Goal: Information Seeking & Learning: Learn about a topic

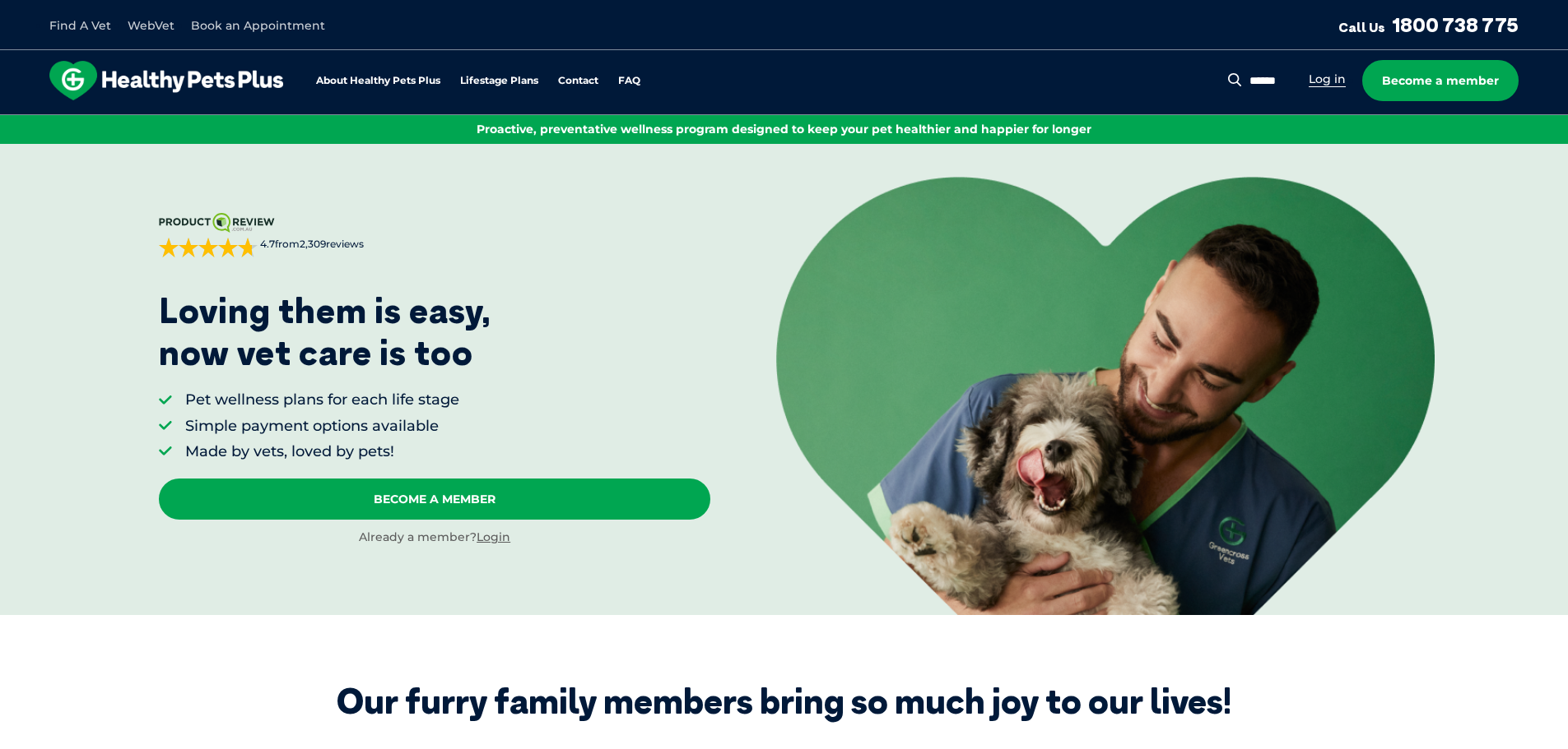
click at [1325, 83] on link "Log in" at bounding box center [1327, 79] width 37 height 16
click at [636, 77] on link "FAQ" at bounding box center [629, 81] width 22 height 11
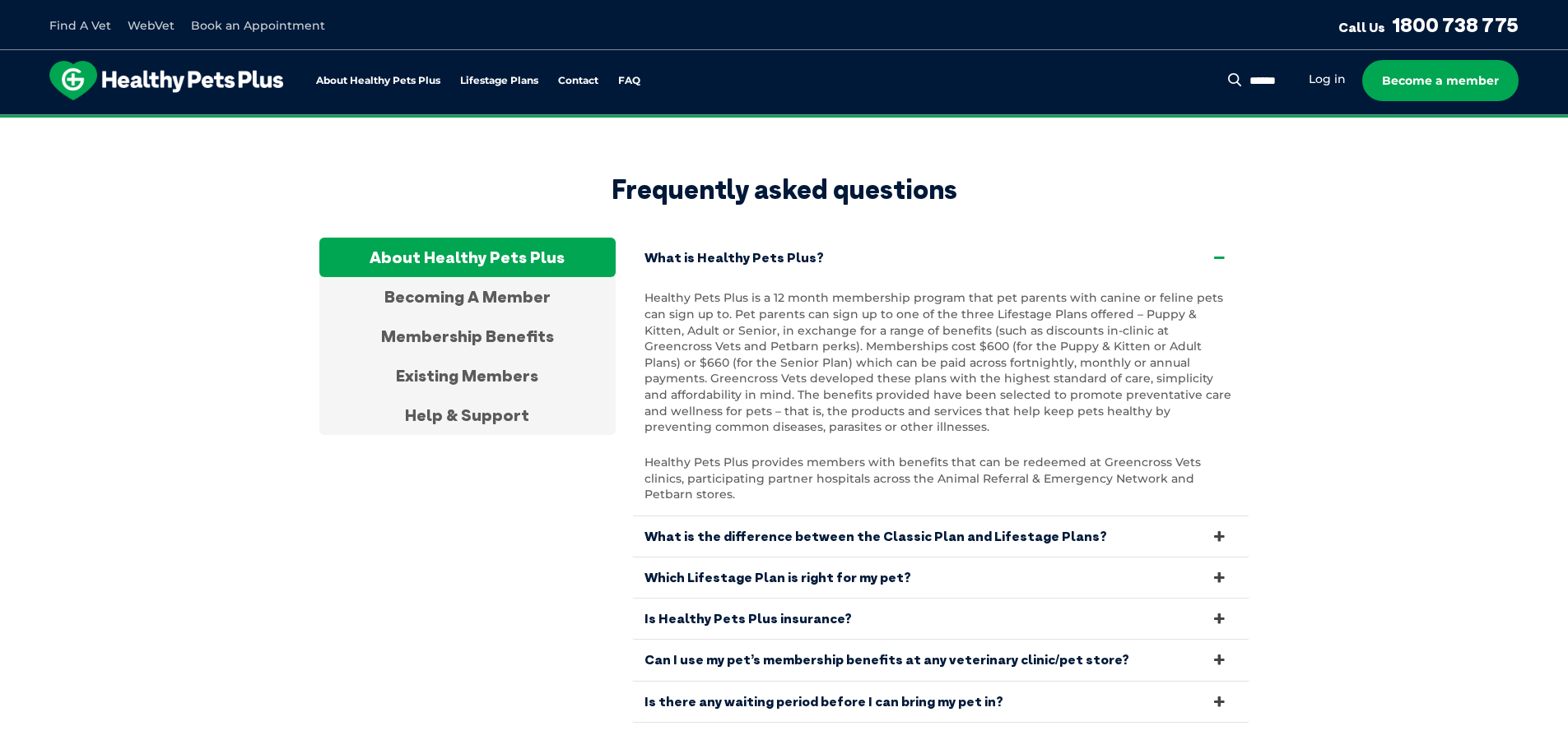
scroll to position [3073, 0]
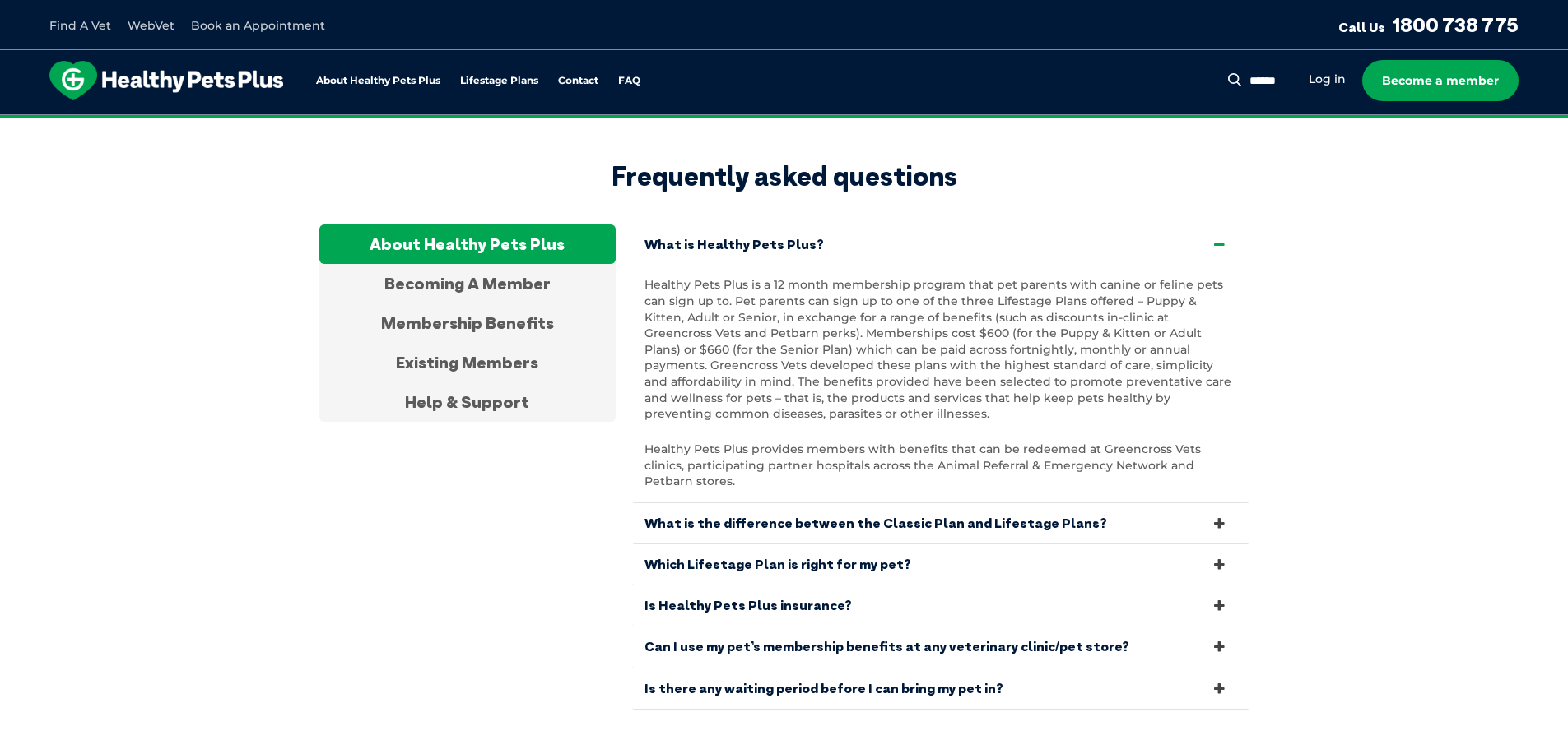
click at [771, 544] on link "Which Lifestage Plan is right for my pet?" at bounding box center [940, 565] width 617 height 41
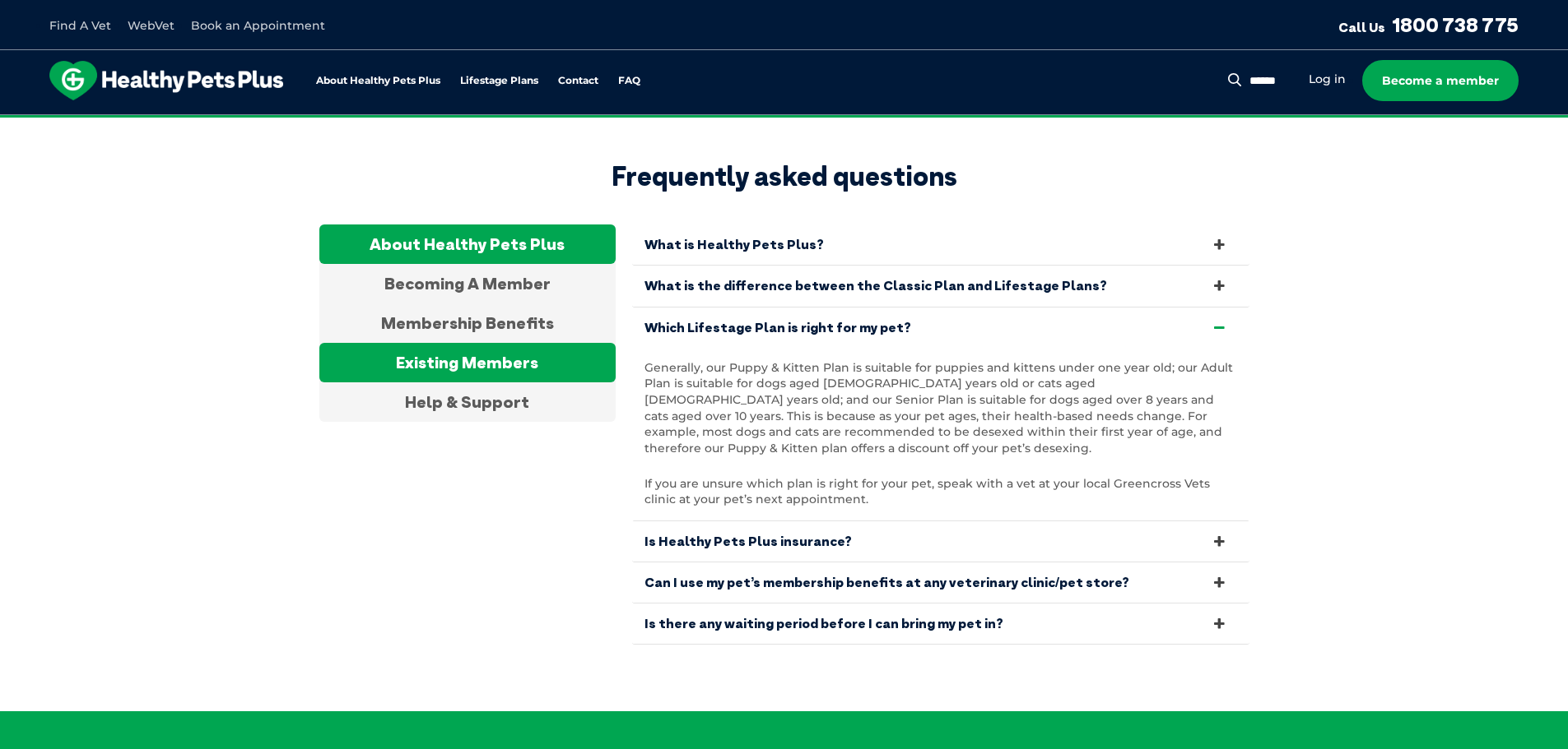
click at [511, 343] on div "Existing Members" at bounding box center [467, 363] width 296 height 40
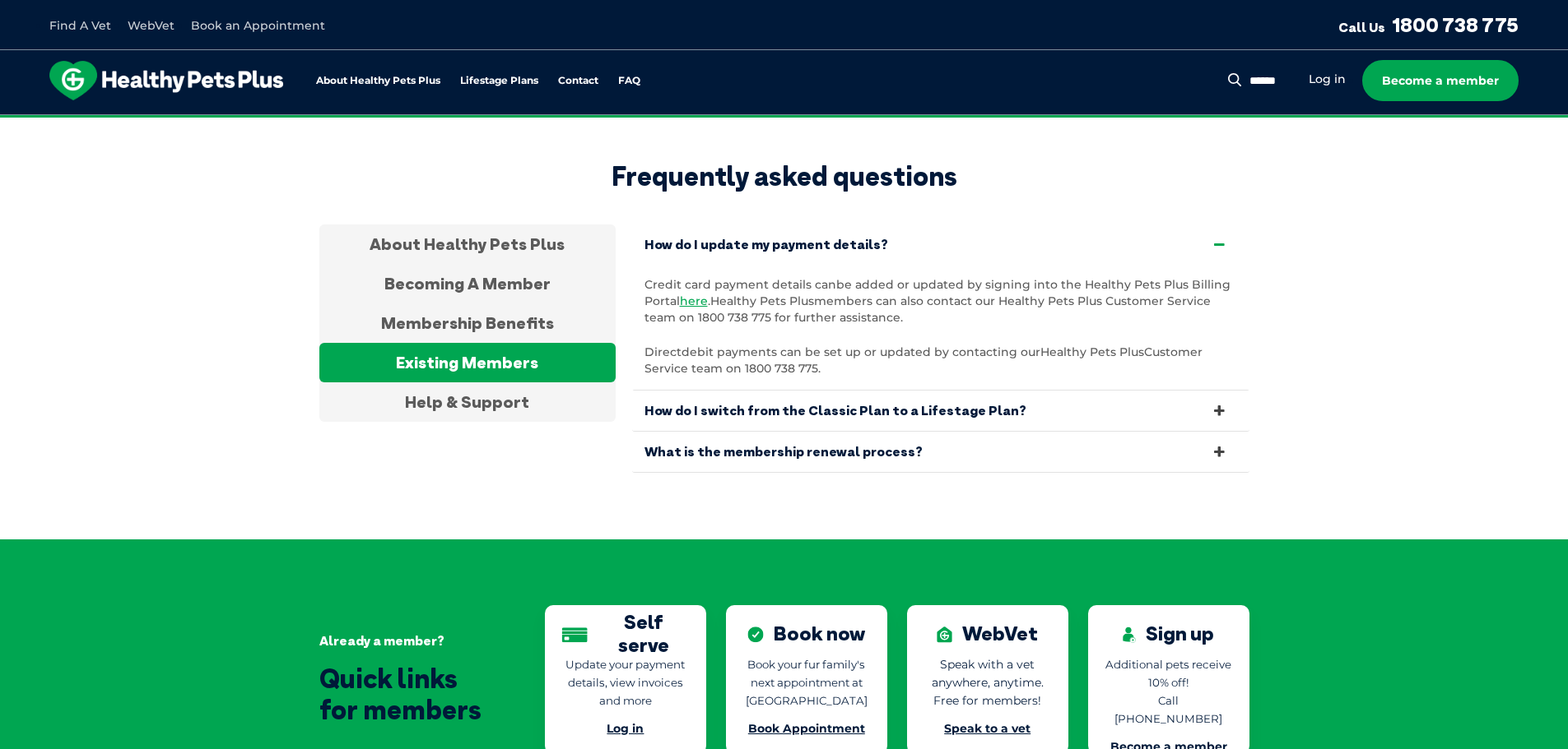
click at [1008, 391] on link "How do I switch from the Classic Plan to a Lifestage Plan?" at bounding box center [940, 411] width 617 height 41
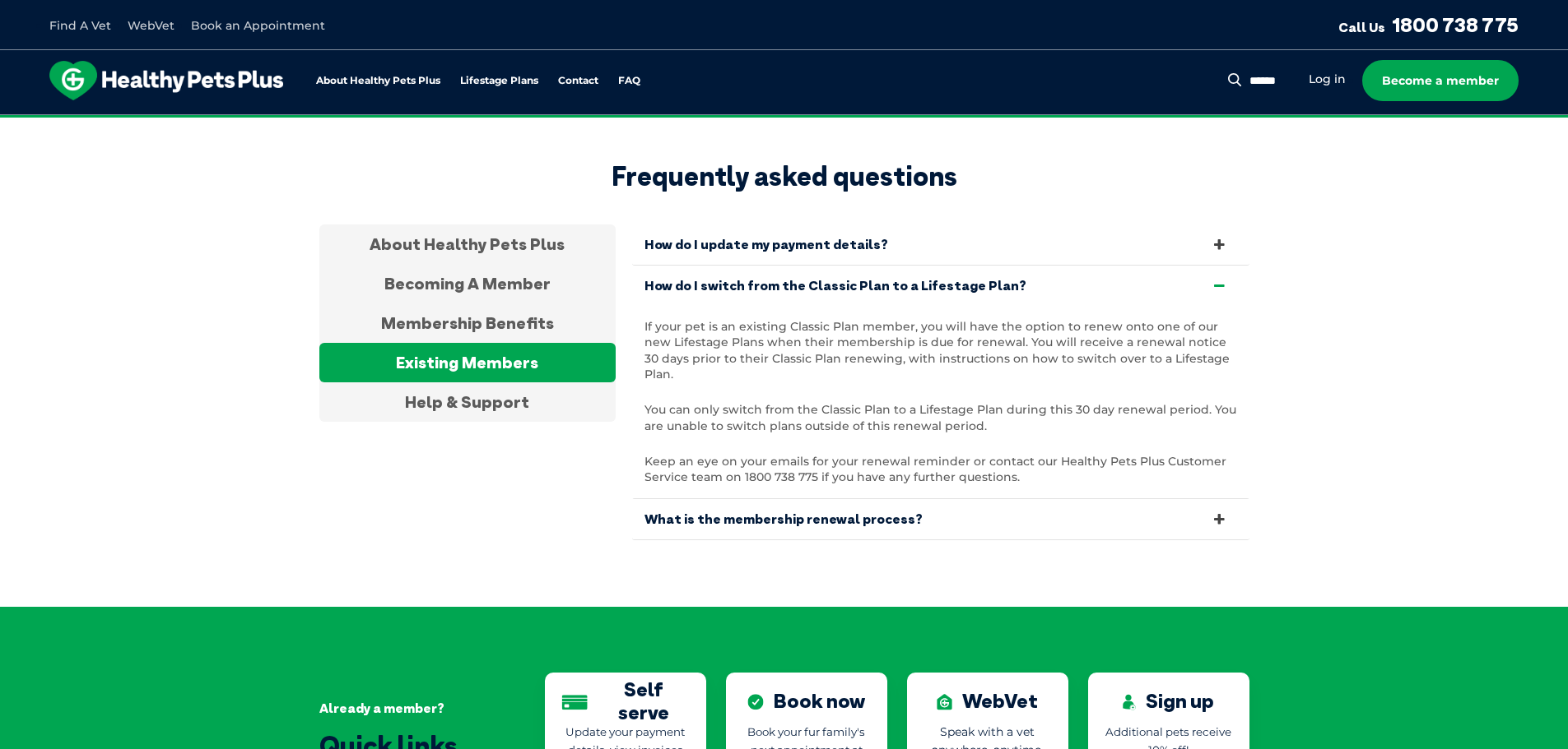
click at [951, 224] on link "How do I update my payment details?" at bounding box center [940, 244] width 617 height 41
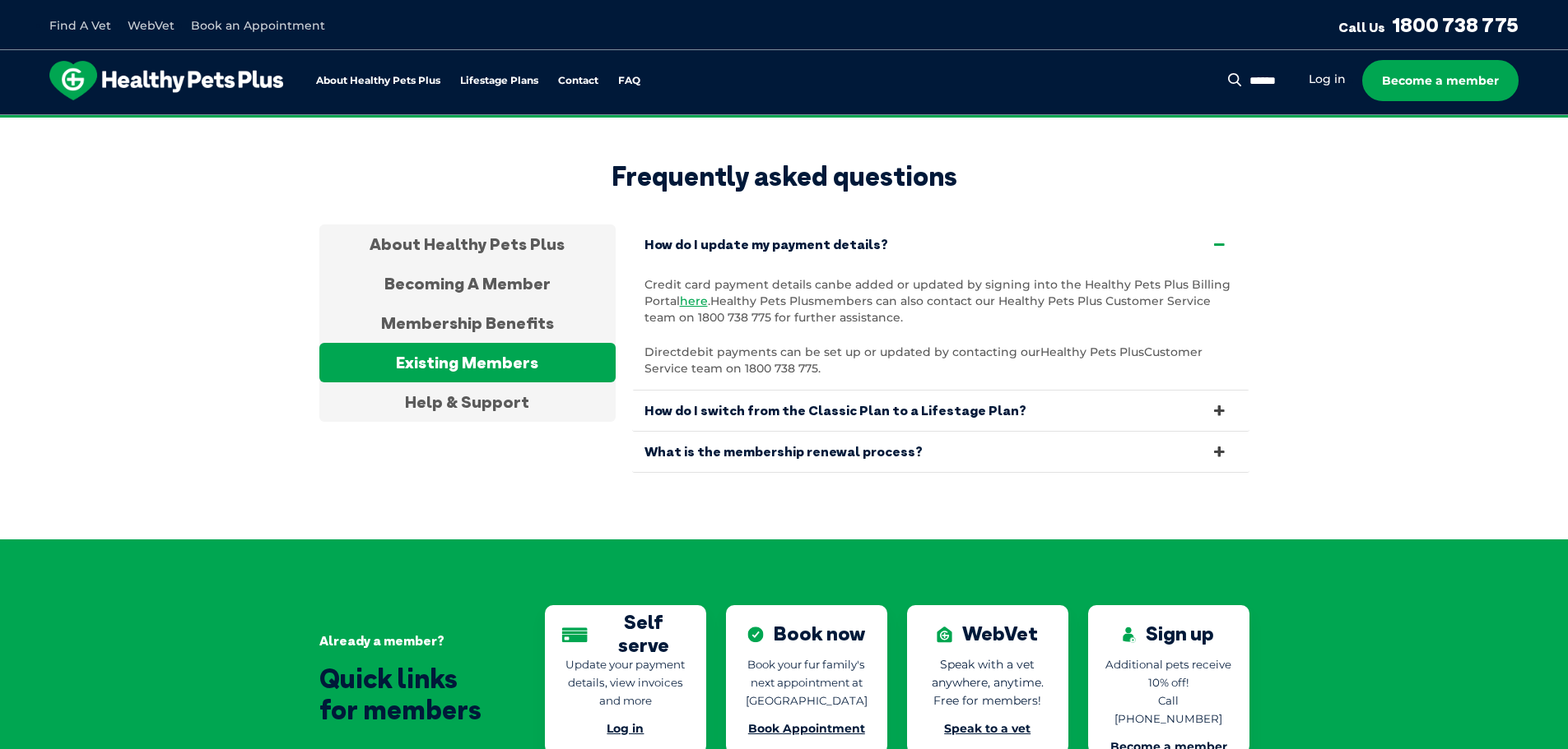
click at [816, 432] on link "What is the membership renewal process?" at bounding box center [940, 452] width 617 height 41
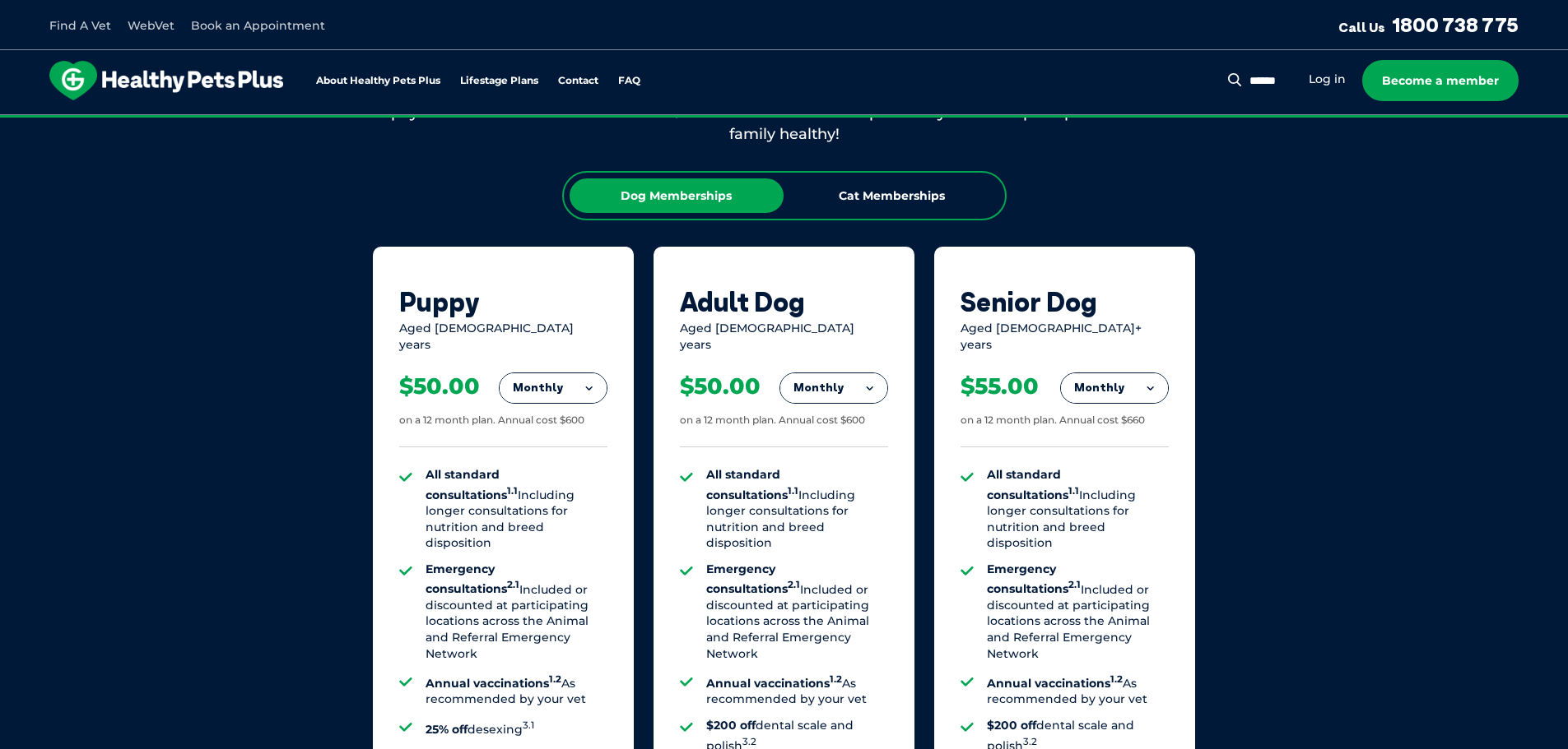
scroll to position [1004, 0]
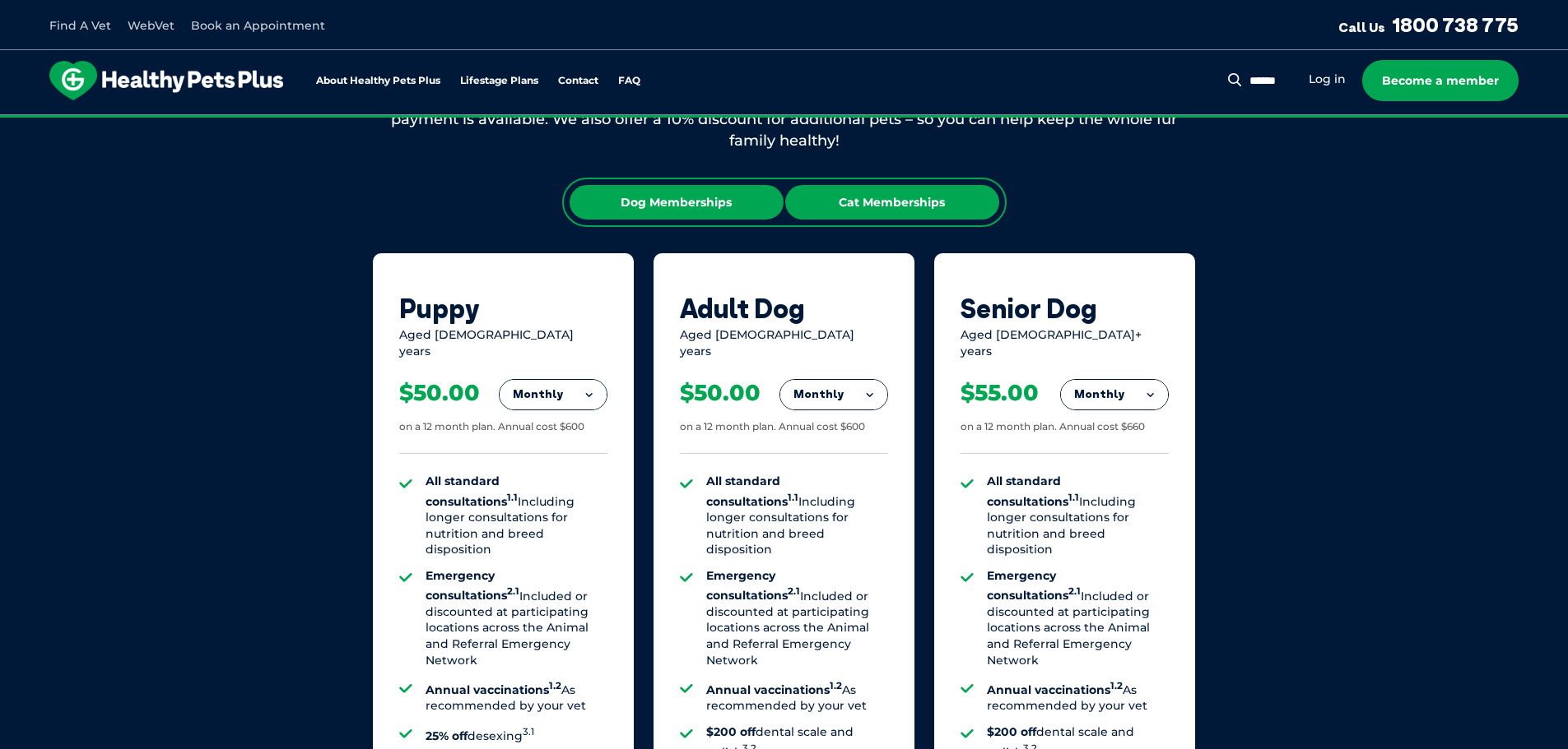
click at [844, 198] on div "Cat Memberships" at bounding box center [892, 202] width 214 height 34
click at [830, 380] on button "Monthly" at bounding box center [833, 395] width 107 height 30
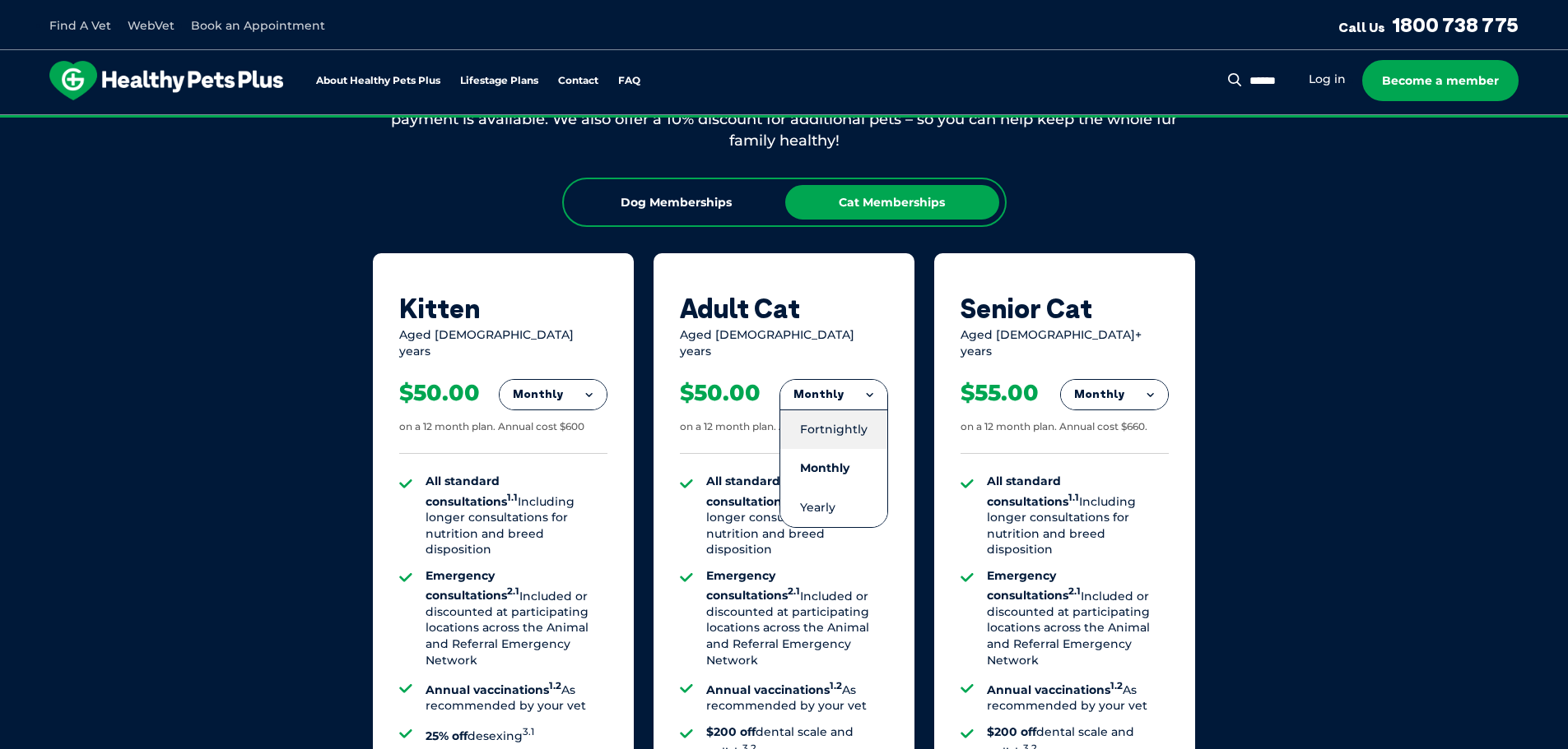
click at [833, 422] on li "Fortnightly" at bounding box center [833, 429] width 107 height 40
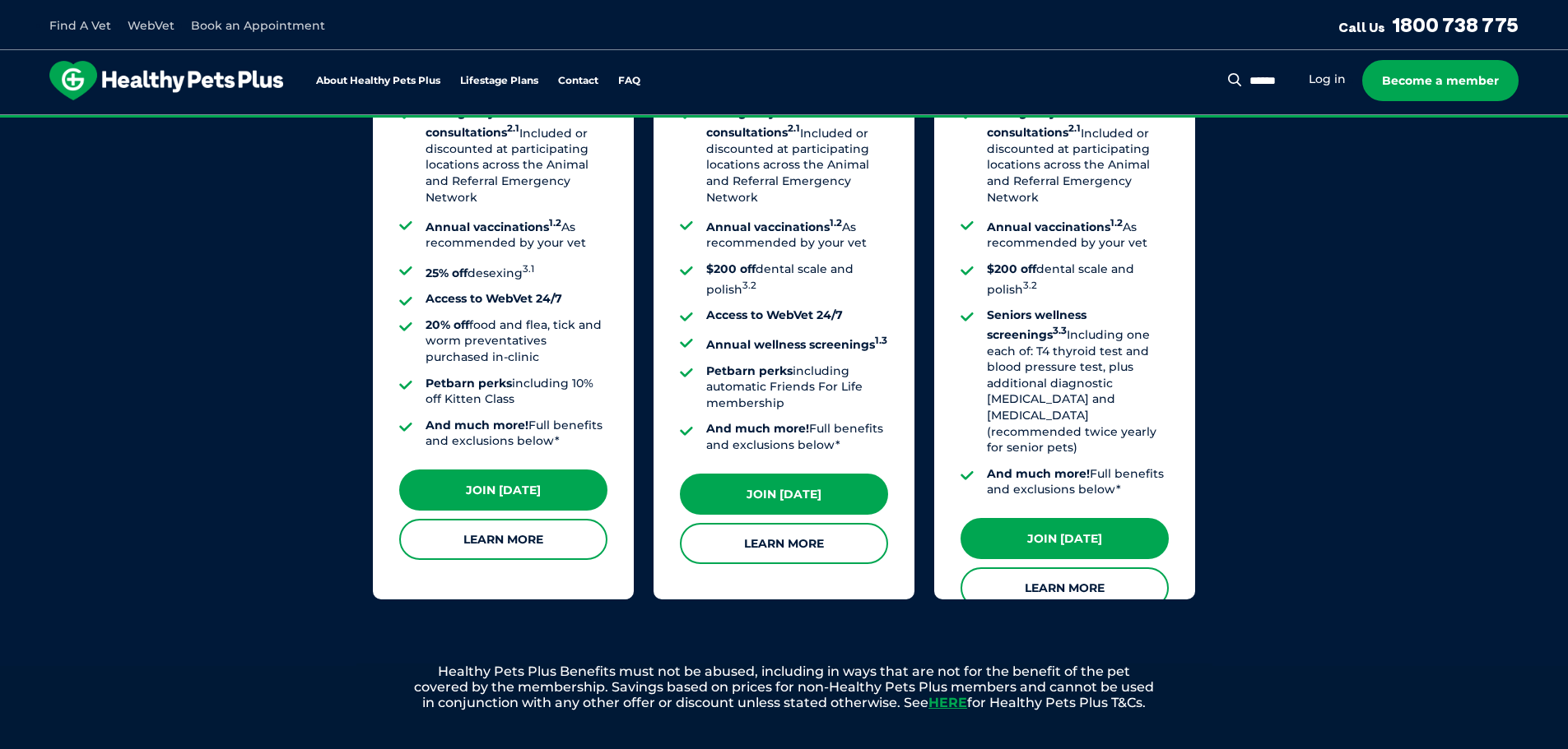
scroll to position [1587, 0]
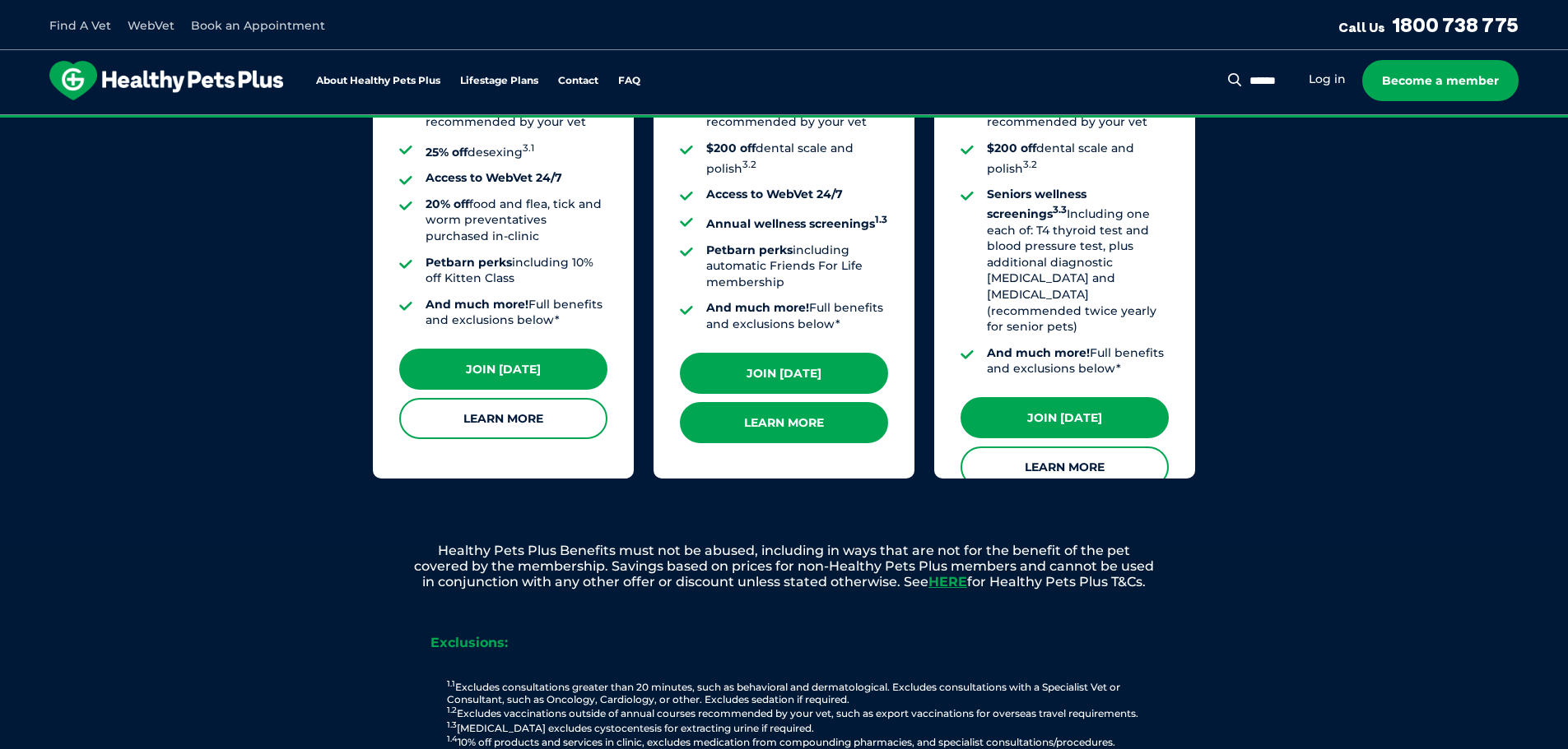
click at [809, 404] on link "Learn More" at bounding box center [784, 422] width 209 height 42
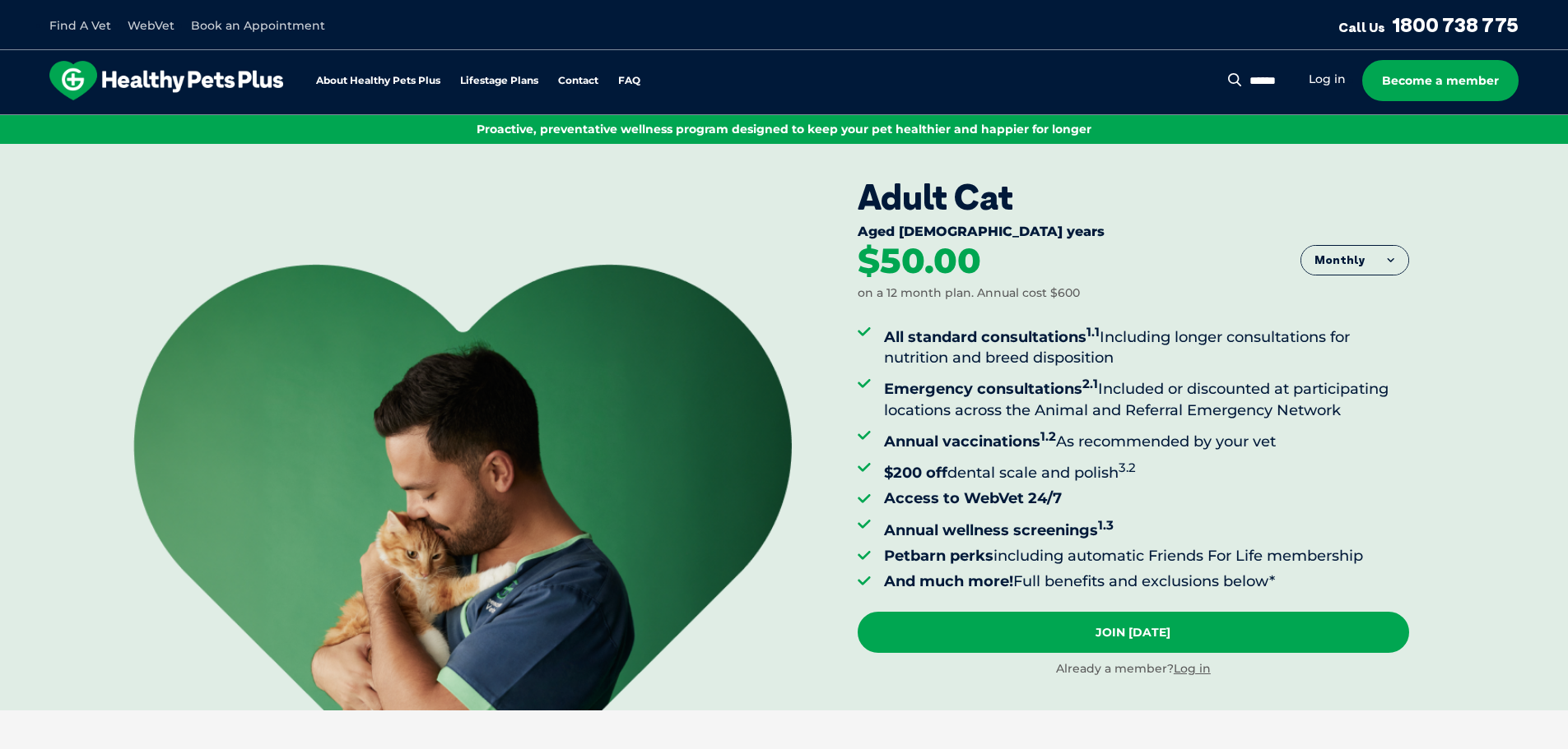
click at [1354, 261] on button "Monthly" at bounding box center [1355, 261] width 107 height 30
click at [1348, 306] on li "Fortnightly" at bounding box center [1355, 295] width 107 height 42
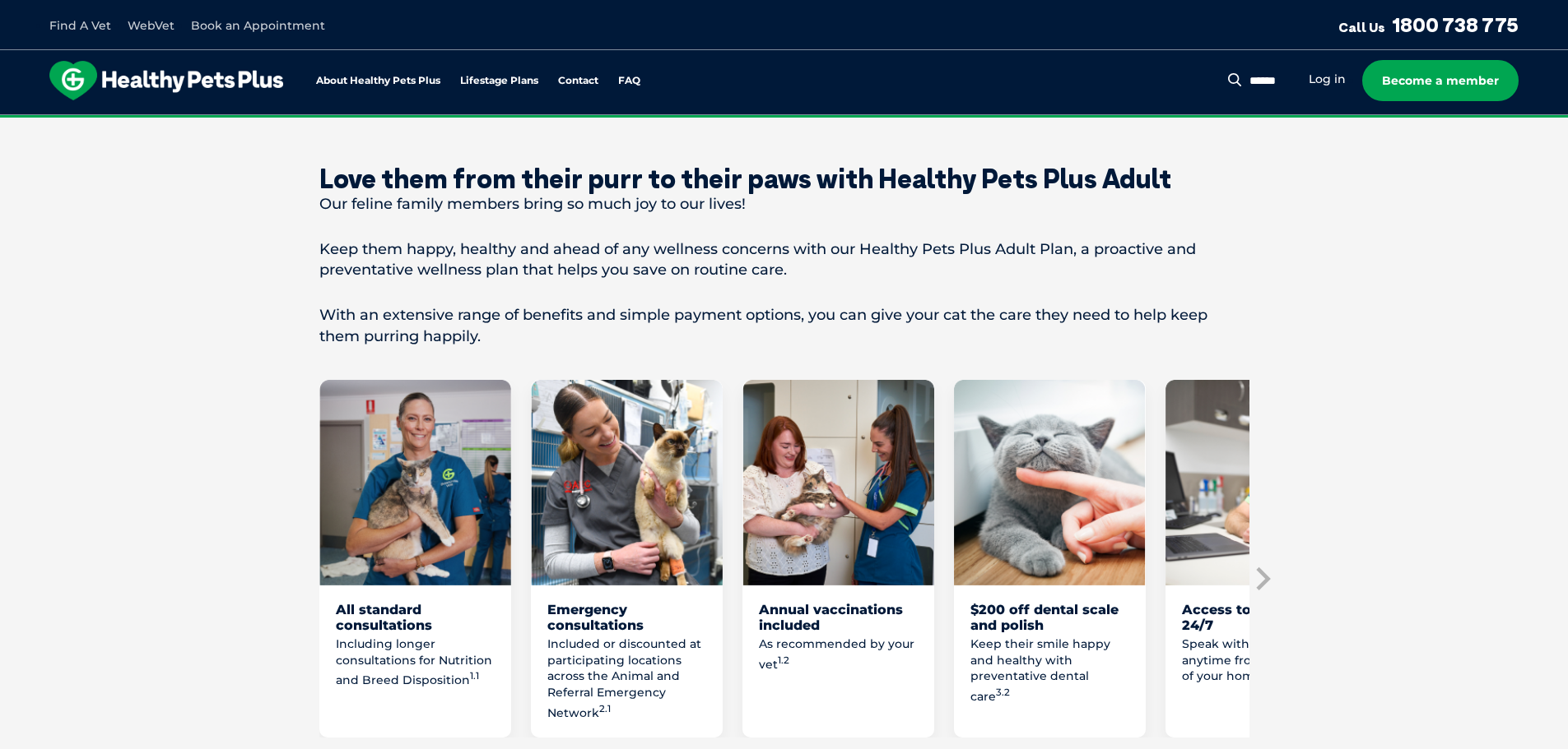
scroll to position [664, 0]
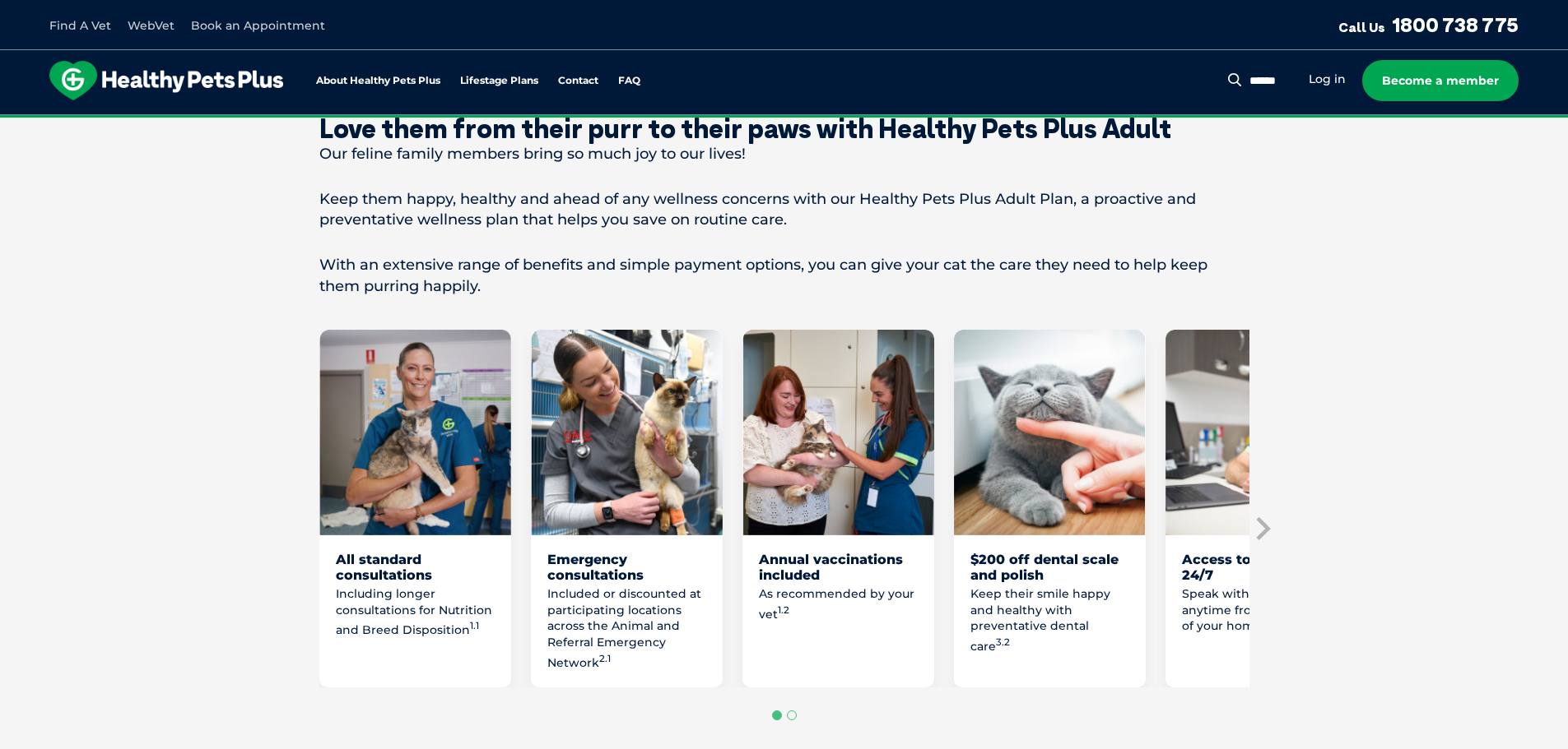
click at [1093, 437] on img "4 of 8" at bounding box center [1050, 433] width 192 height 206
click at [1264, 531] on icon "Next slide" at bounding box center [1263, 529] width 14 height 23
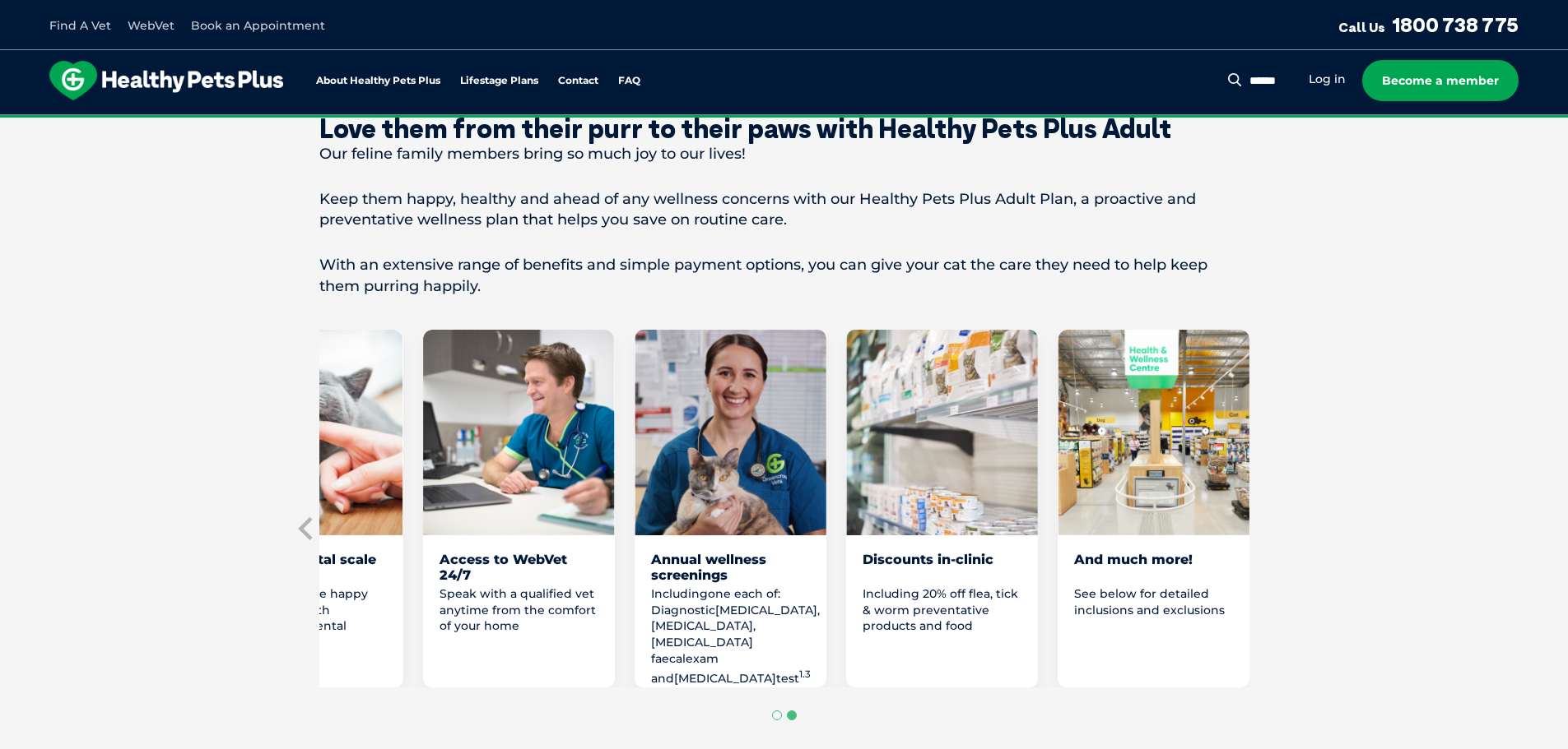
click at [270, 31] on link "Book an Appointment" at bounding box center [257, 26] width 134 height 15
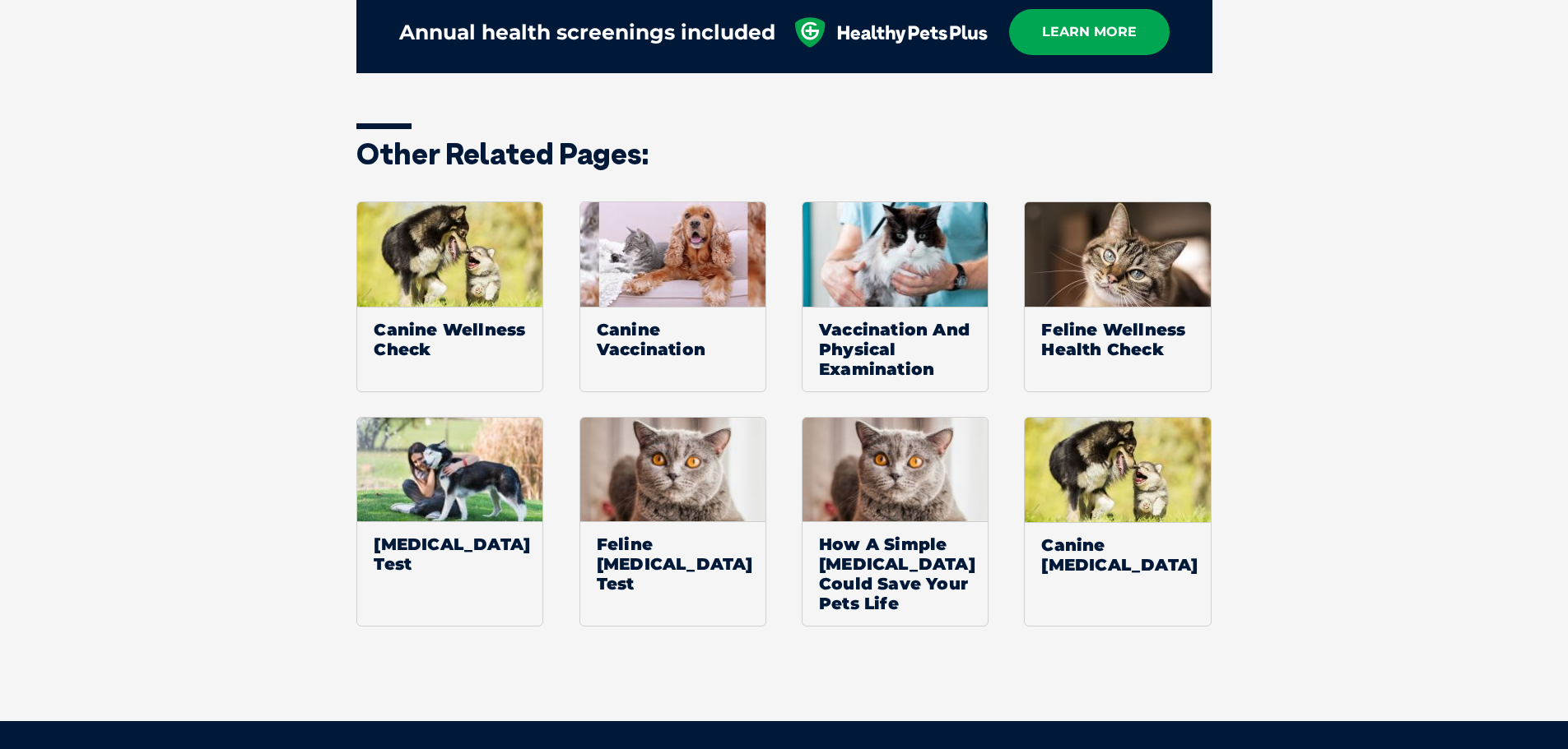
scroll to position [1388, 0]
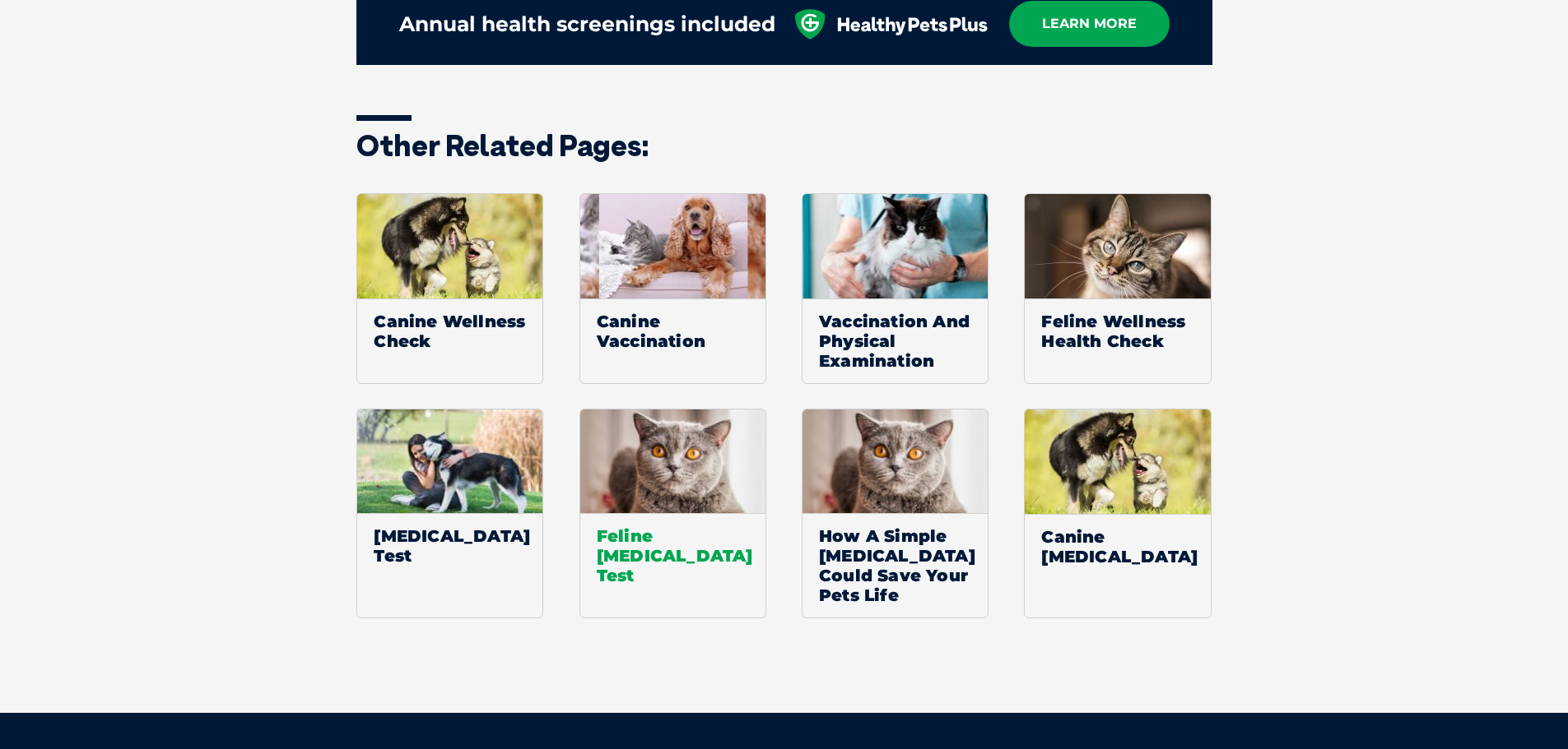
click at [668, 518] on span "Feline Urine Analysis Test" at bounding box center [673, 556] width 186 height 85
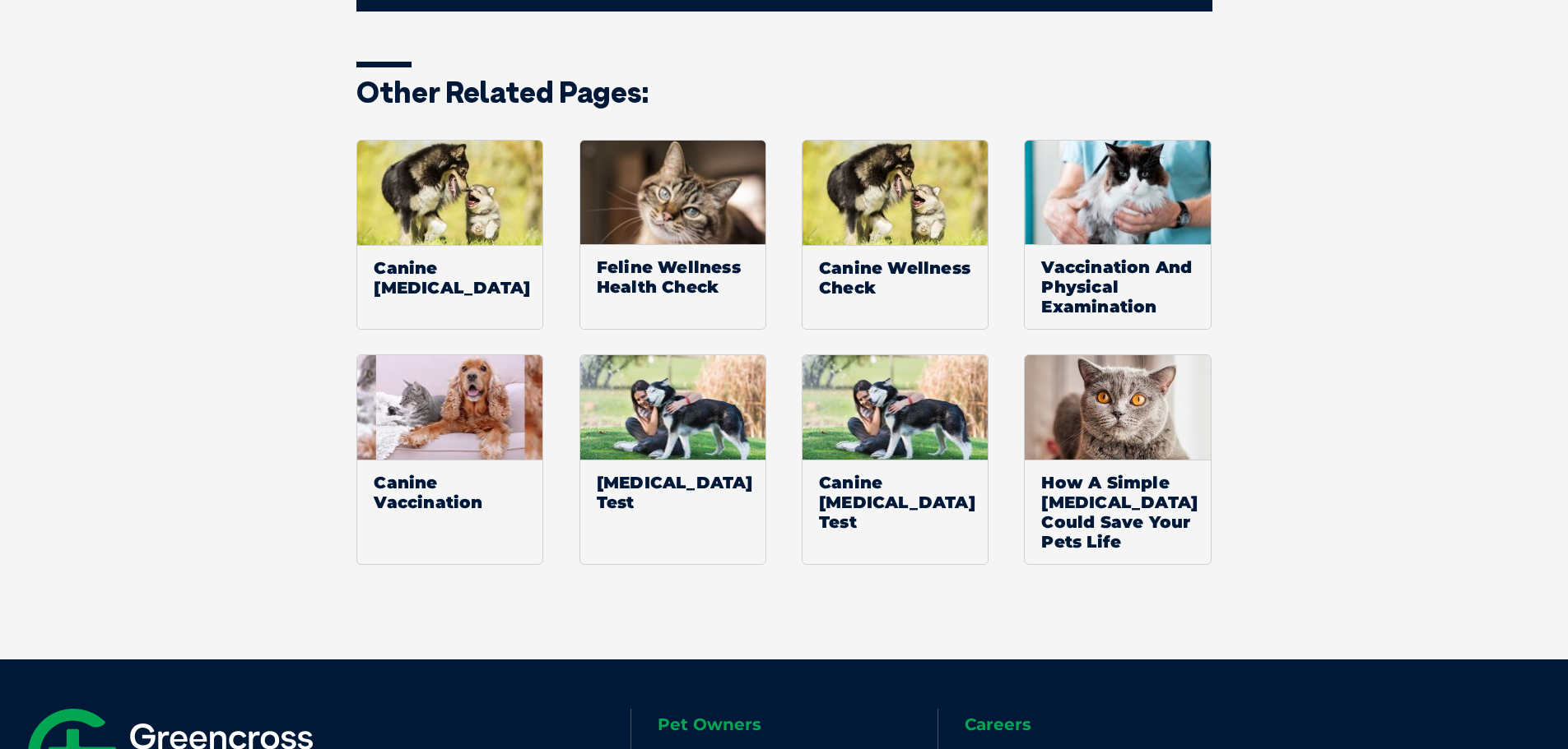
scroll to position [1402, 0]
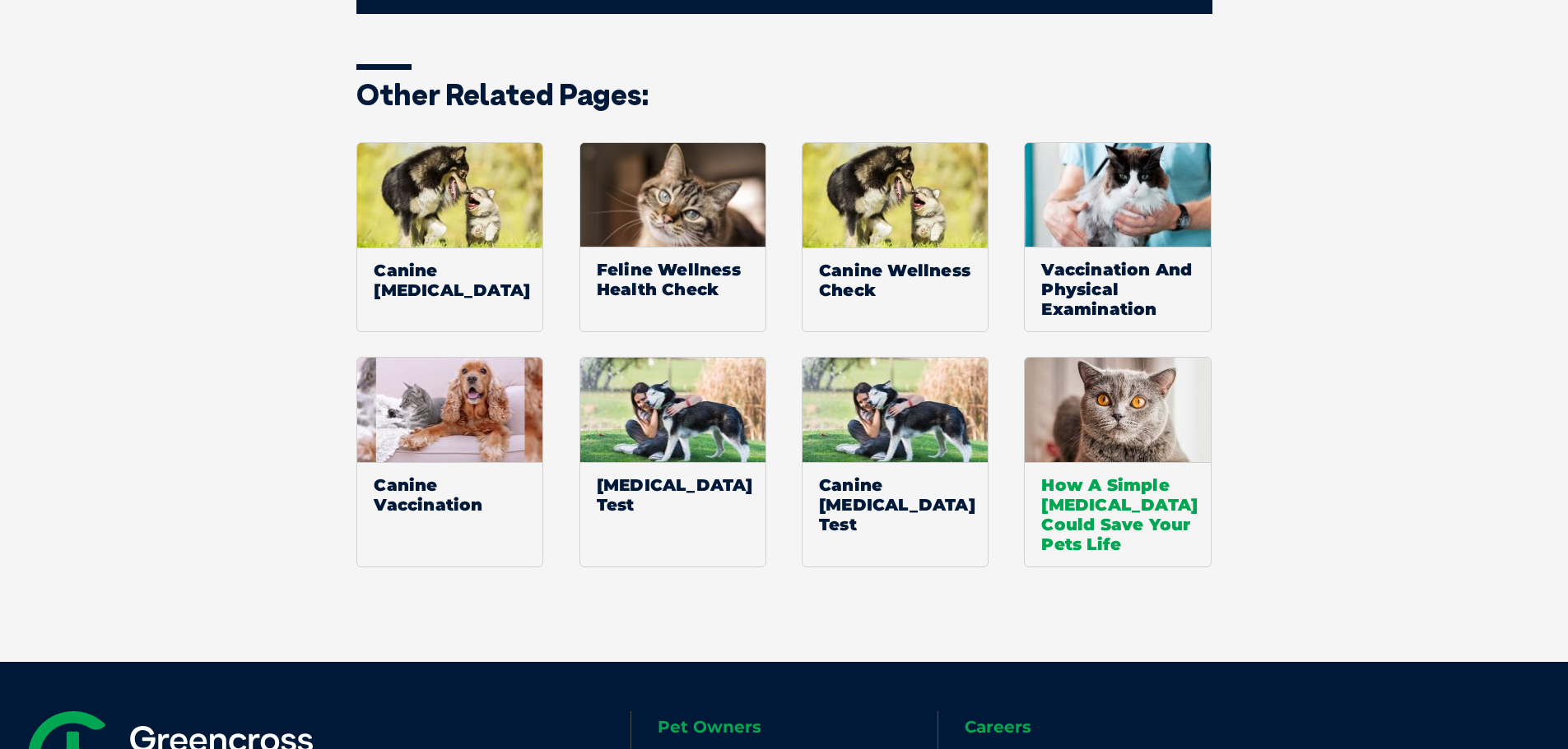
click at [1209, 385] on img at bounding box center [1117, 410] width 186 height 104
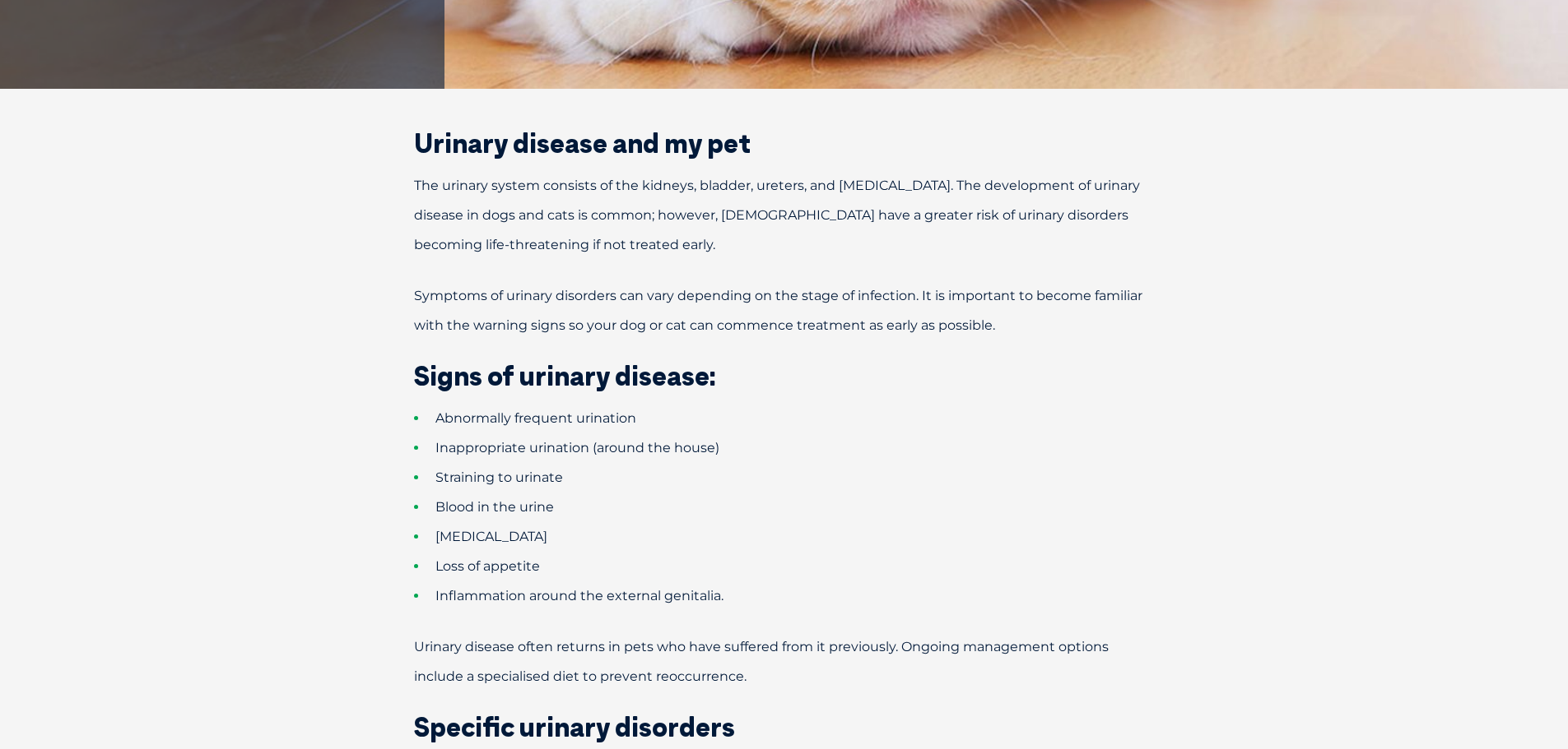
scroll to position [505, 0]
